Goal: Information Seeking & Learning: Learn about a topic

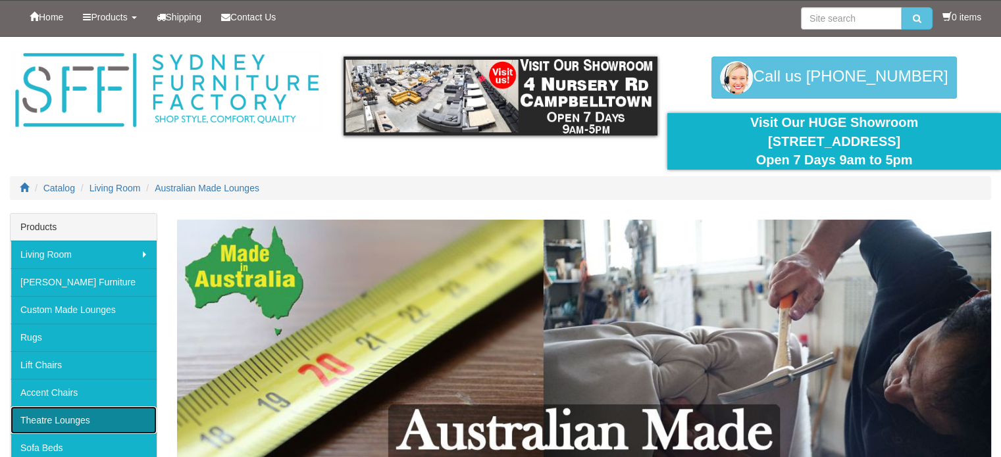
click at [79, 414] on link "Theatre Lounges" at bounding box center [84, 421] width 146 height 28
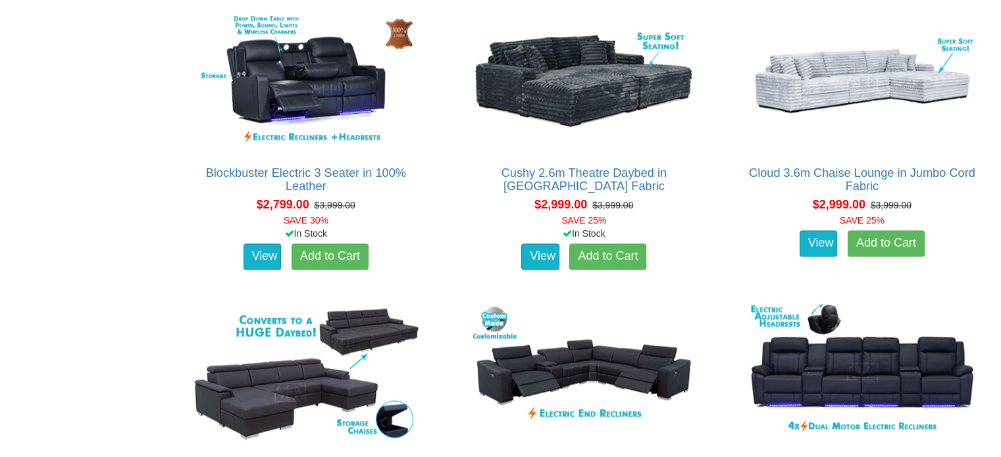
scroll to position [2025, 0]
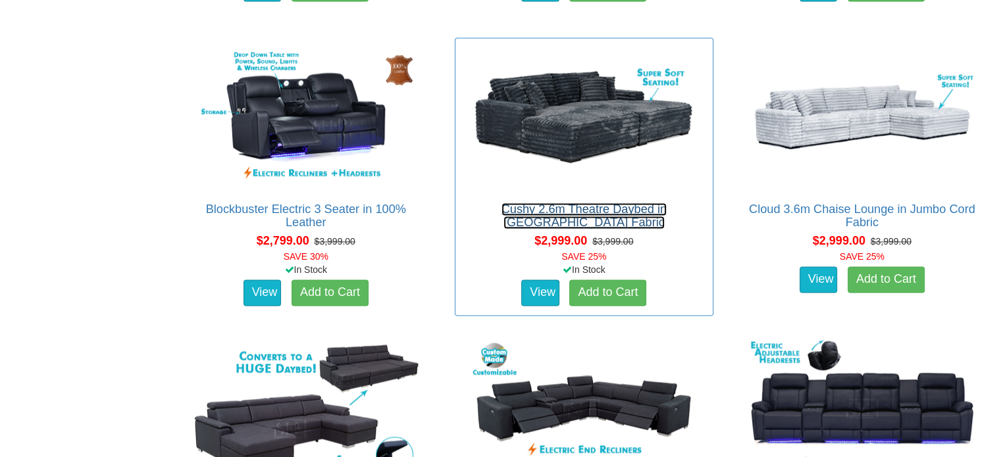
click at [582, 213] on link "Cushy 2.6m Theatre Daybed in Jumbo Cord Fabric" at bounding box center [583, 216] width 165 height 26
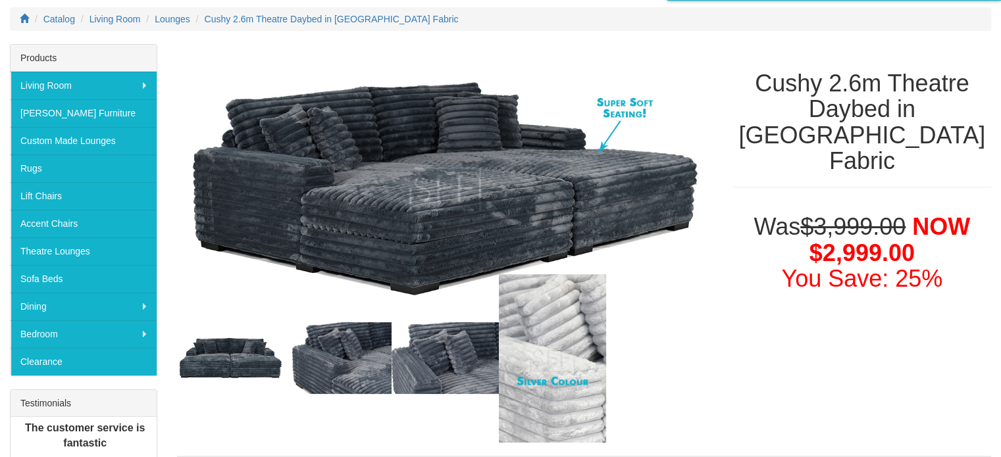
scroll to position [182, 0]
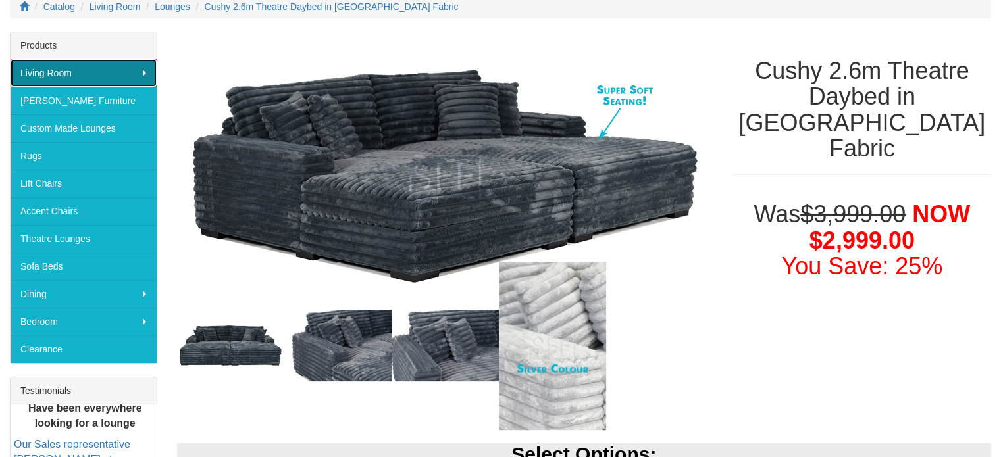
click at [58, 72] on link "Living Room" at bounding box center [84, 73] width 146 height 28
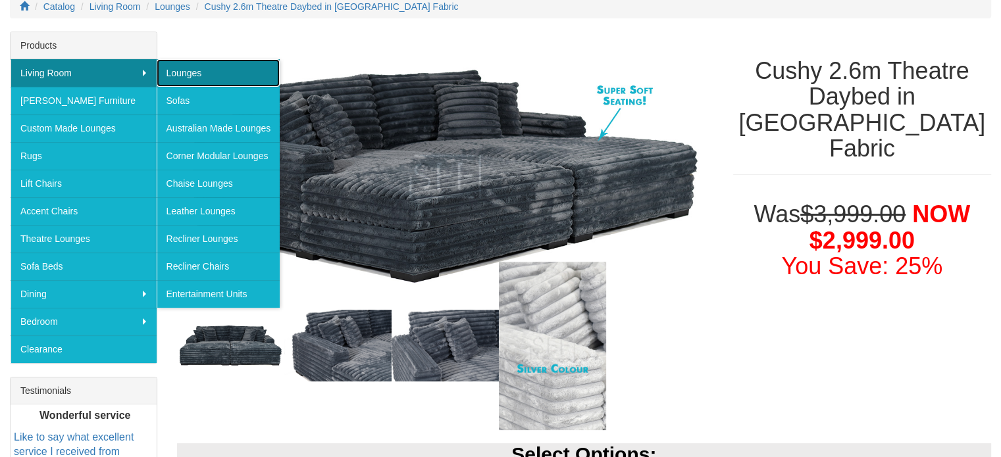
click at [200, 70] on link "Lounges" at bounding box center [219, 73] width 124 height 28
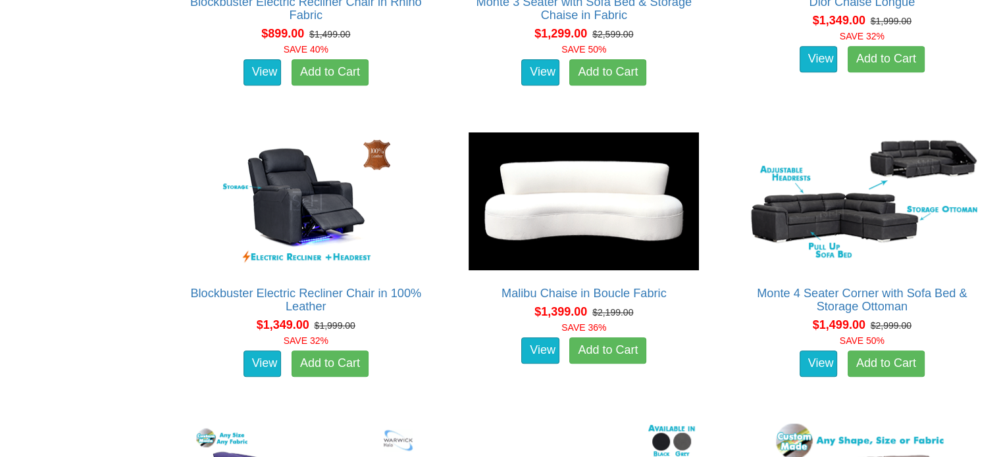
scroll to position [947, 0]
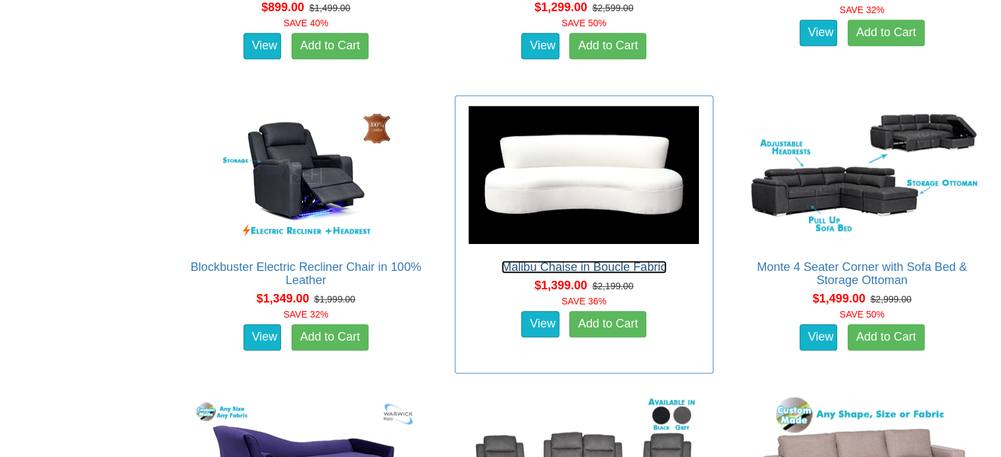
click at [589, 266] on link "Malibu Chaise in Boucle Fabric" at bounding box center [583, 267] width 165 height 13
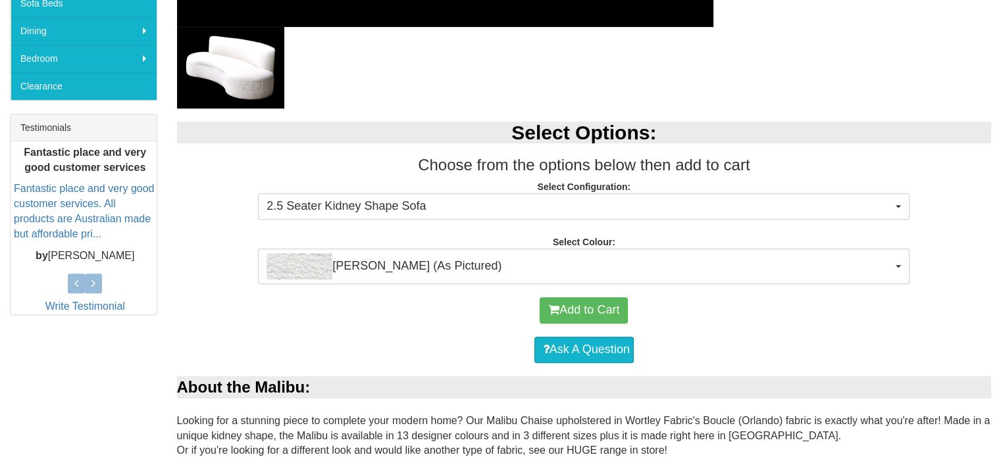
scroll to position [447, 0]
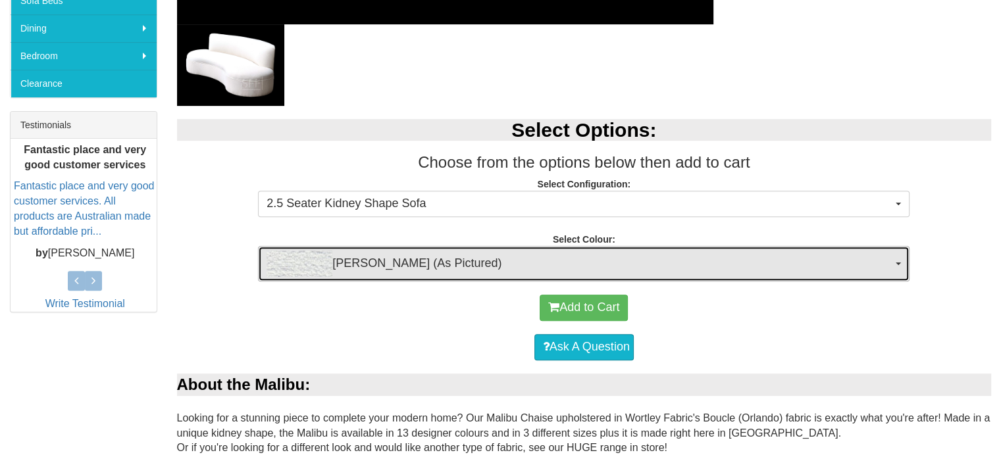
click at [589, 266] on span "[PERSON_NAME] (As Pictured)" at bounding box center [579, 264] width 626 height 26
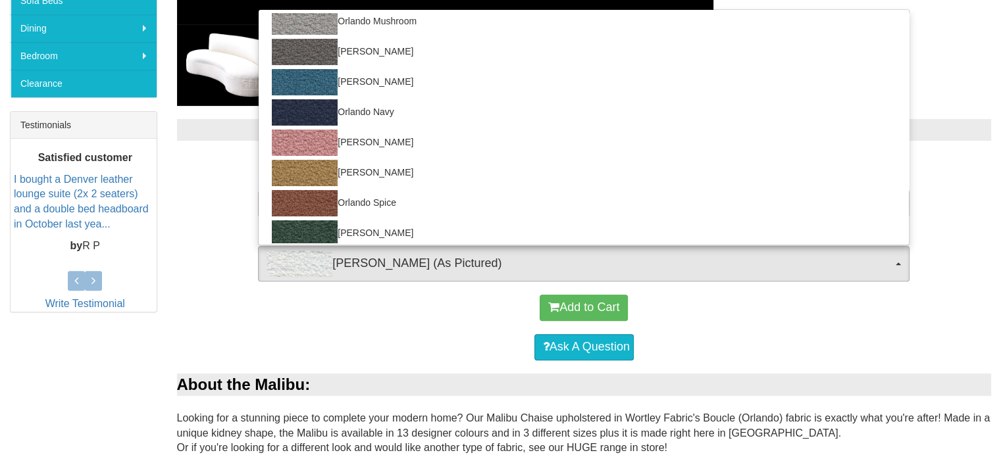
scroll to position [163, 0]
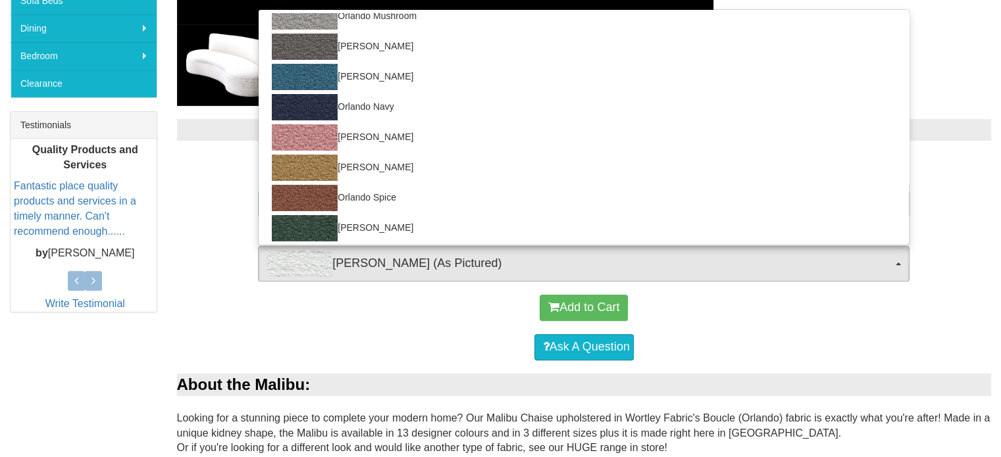
click at [805, 343] on div "Ask A Question" at bounding box center [584, 347] width 801 height 39
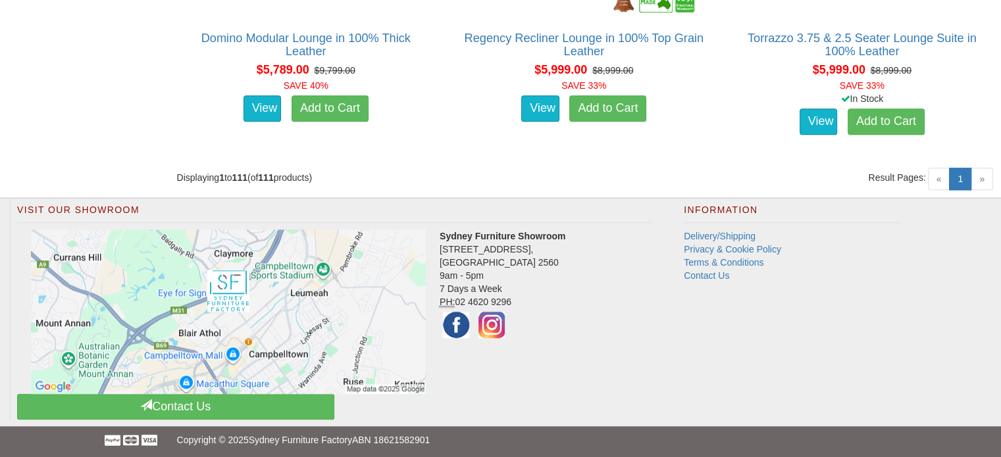
scroll to position [11378, 0]
click at [982, 174] on span "»" at bounding box center [981, 178] width 22 height 22
click at [982, 177] on span "»" at bounding box center [981, 178] width 22 height 22
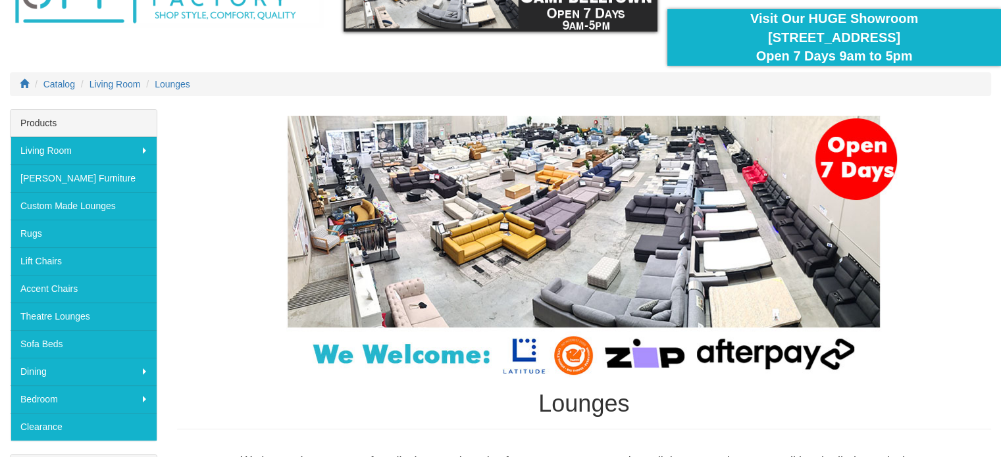
scroll to position [205, 0]
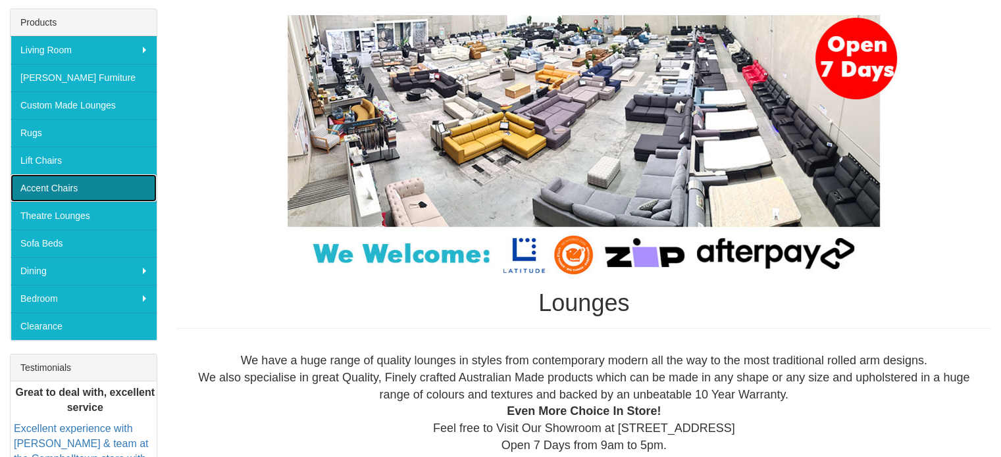
click at [57, 182] on link "Accent Chairs" at bounding box center [84, 188] width 146 height 28
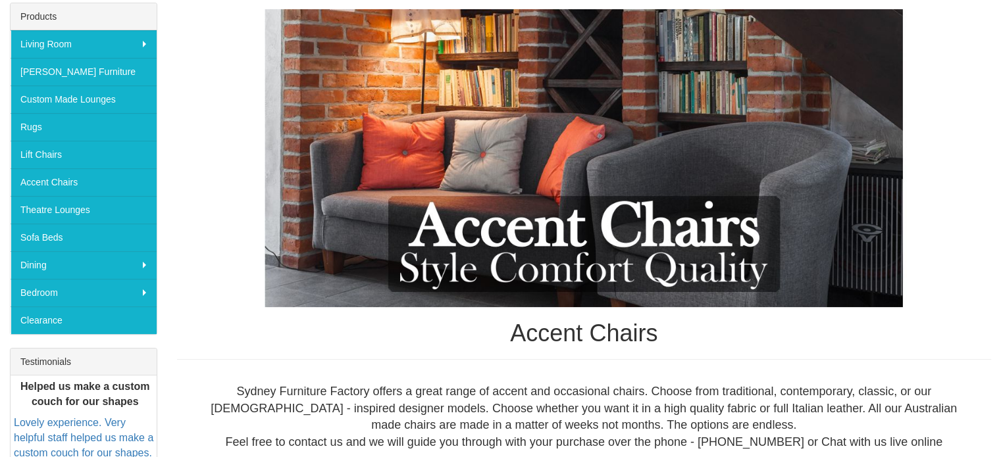
scroll to position [184, 0]
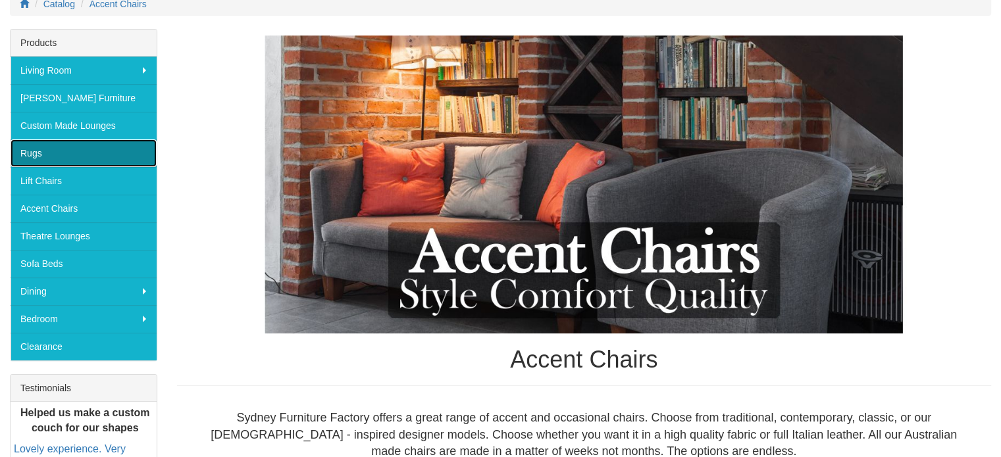
click at [38, 147] on link "Rugs" at bounding box center [84, 153] width 146 height 28
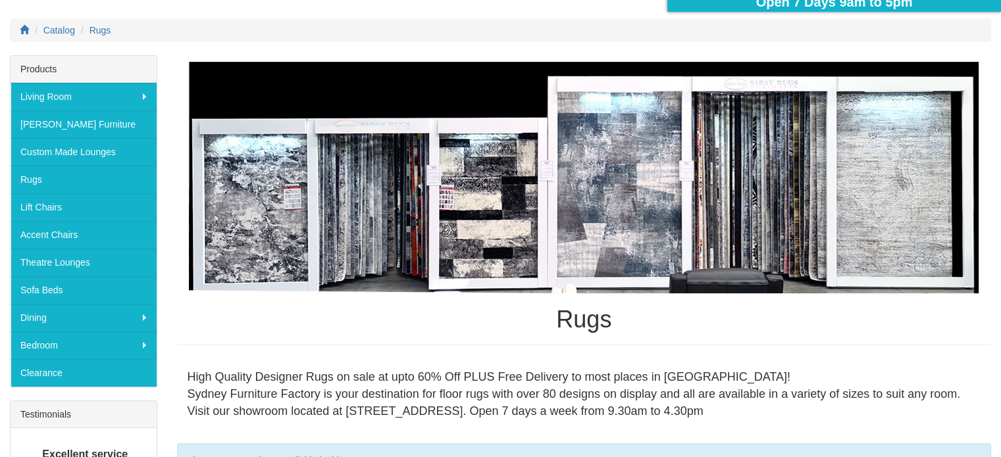
scroll to position [132, 0]
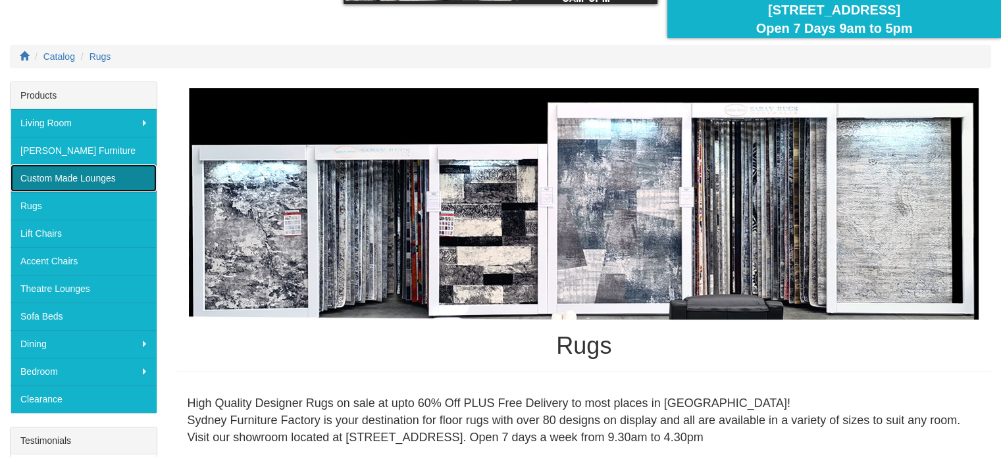
click at [65, 176] on link "Custom Made Lounges" at bounding box center [84, 178] width 146 height 28
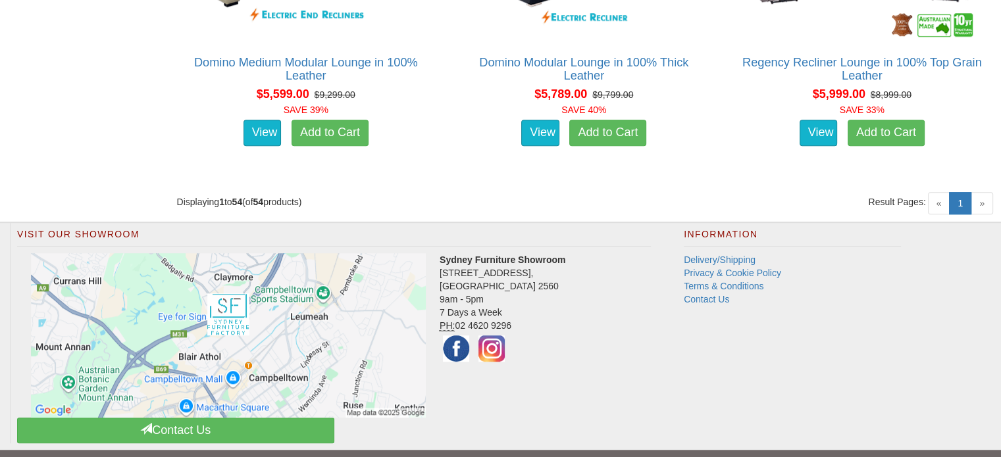
scroll to position [5959, 0]
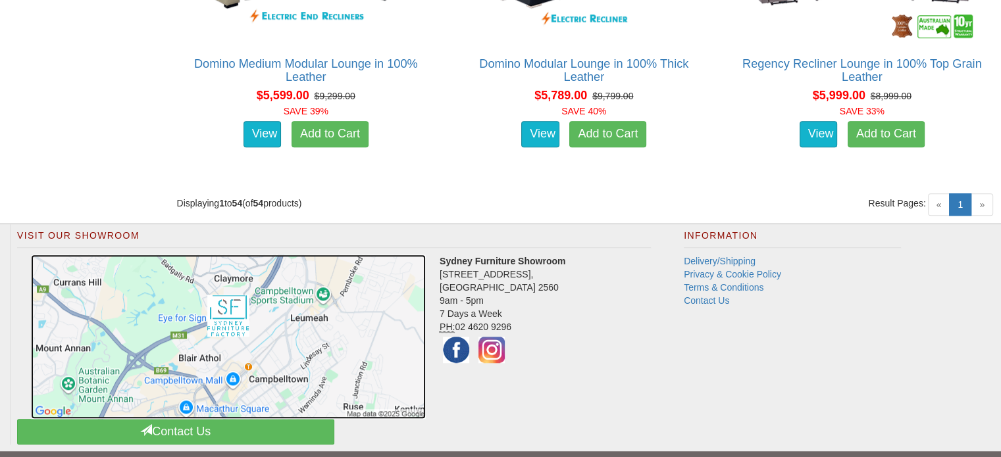
click at [232, 340] on img at bounding box center [228, 337] width 395 height 164
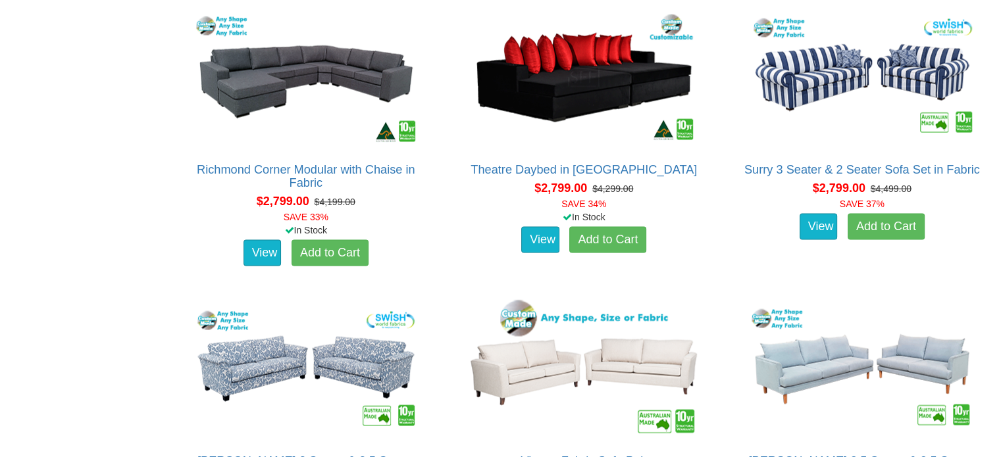
scroll to position [2643, 0]
